Goal: Information Seeking & Learning: Check status

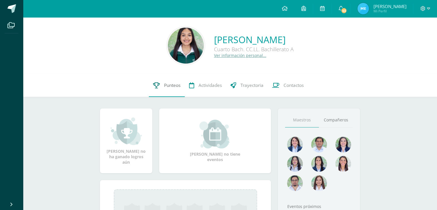
click at [169, 83] on span "Punteos" at bounding box center [172, 85] width 16 height 6
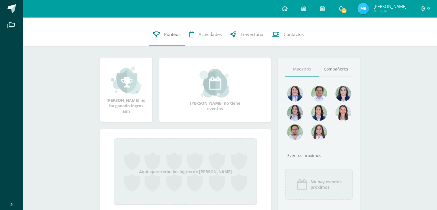
scroll to position [45, 0]
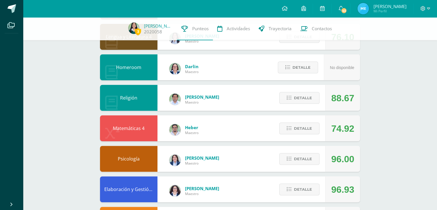
scroll to position [128, 0]
click at [295, 159] on span "Detalle" at bounding box center [303, 158] width 18 height 11
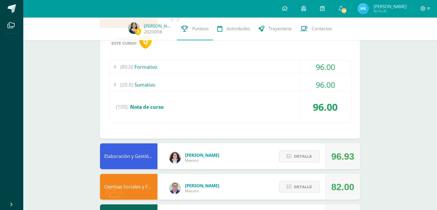
click at [241, 78] on div "(20.0) [GEOGRAPHIC_DATA]" at bounding box center [230, 84] width 242 height 13
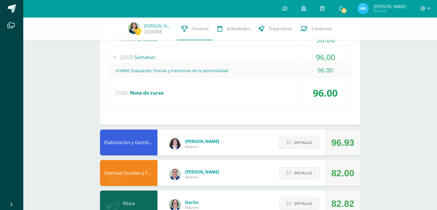
scroll to position [283, 0]
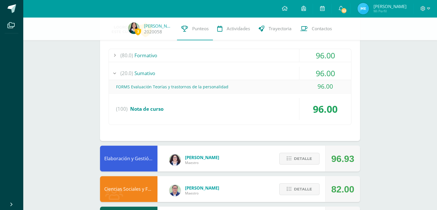
click at [175, 53] on div "(80.0) Formativo" at bounding box center [230, 55] width 242 height 13
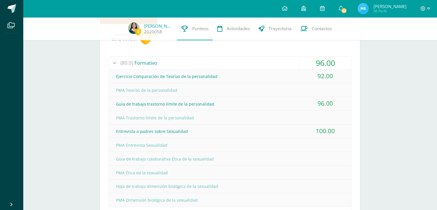
scroll to position [276, 0]
drag, startPoint x: 118, startPoint y: 143, endPoint x: 210, endPoint y: 197, distance: 106.9
click at [210, 197] on div "Ejercicio Comparación de Teorías de la personalidad 92.00 PMA Teorías de la per…" at bounding box center [230, 137] width 242 height 137
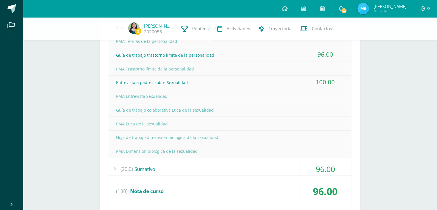
click at [197, 149] on div "PMA Dimensión biológica de la sexualidad" at bounding box center [230, 151] width 242 height 13
drag, startPoint x: 197, startPoint y: 149, endPoint x: 115, endPoint y: 95, distance: 98.1
click at [115, 95] on div "Ejercicio Comparación de Teorías de la personalidad 92.00 PMA Teorías de la per…" at bounding box center [230, 89] width 242 height 137
drag, startPoint x: 115, startPoint y: 95, endPoint x: 211, endPoint y: 151, distance: 111.6
click at [211, 151] on div "Ejercicio Comparación de Teorías de la personalidad 92.00 PMA Teorías de la per…" at bounding box center [230, 89] width 242 height 137
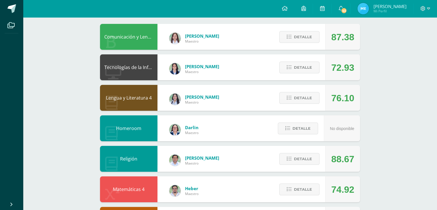
scroll to position [2, 0]
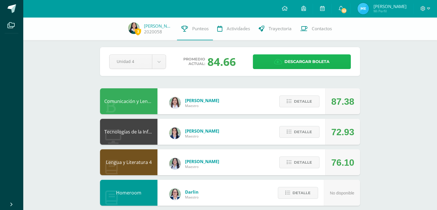
click at [292, 56] on span "Descargar boleta" at bounding box center [306, 62] width 45 height 14
